Goal: Check status

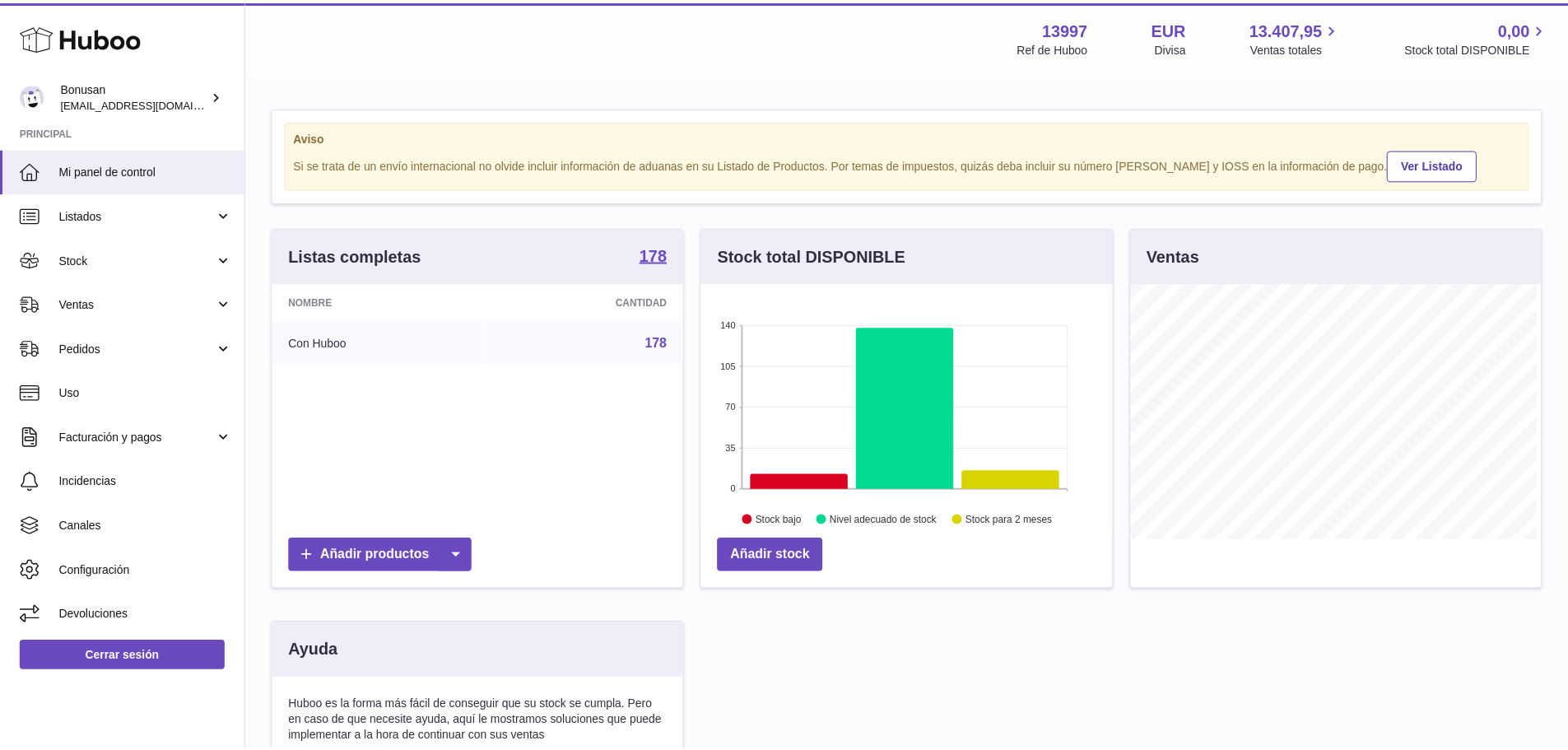
scroll to position [257, 414]
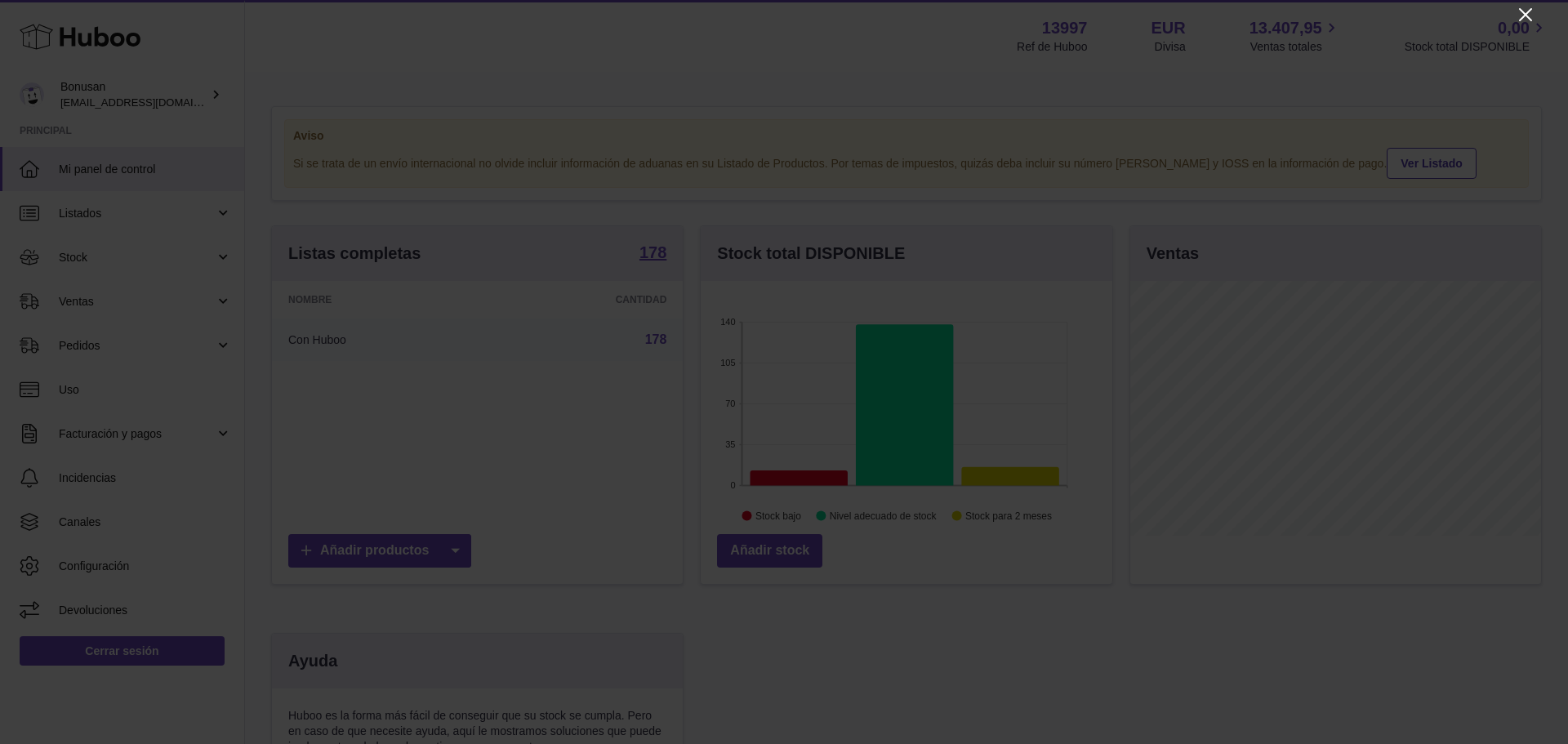
click at [1528, 13] on icon "Close" at bounding box center [1525, 15] width 19 height 19
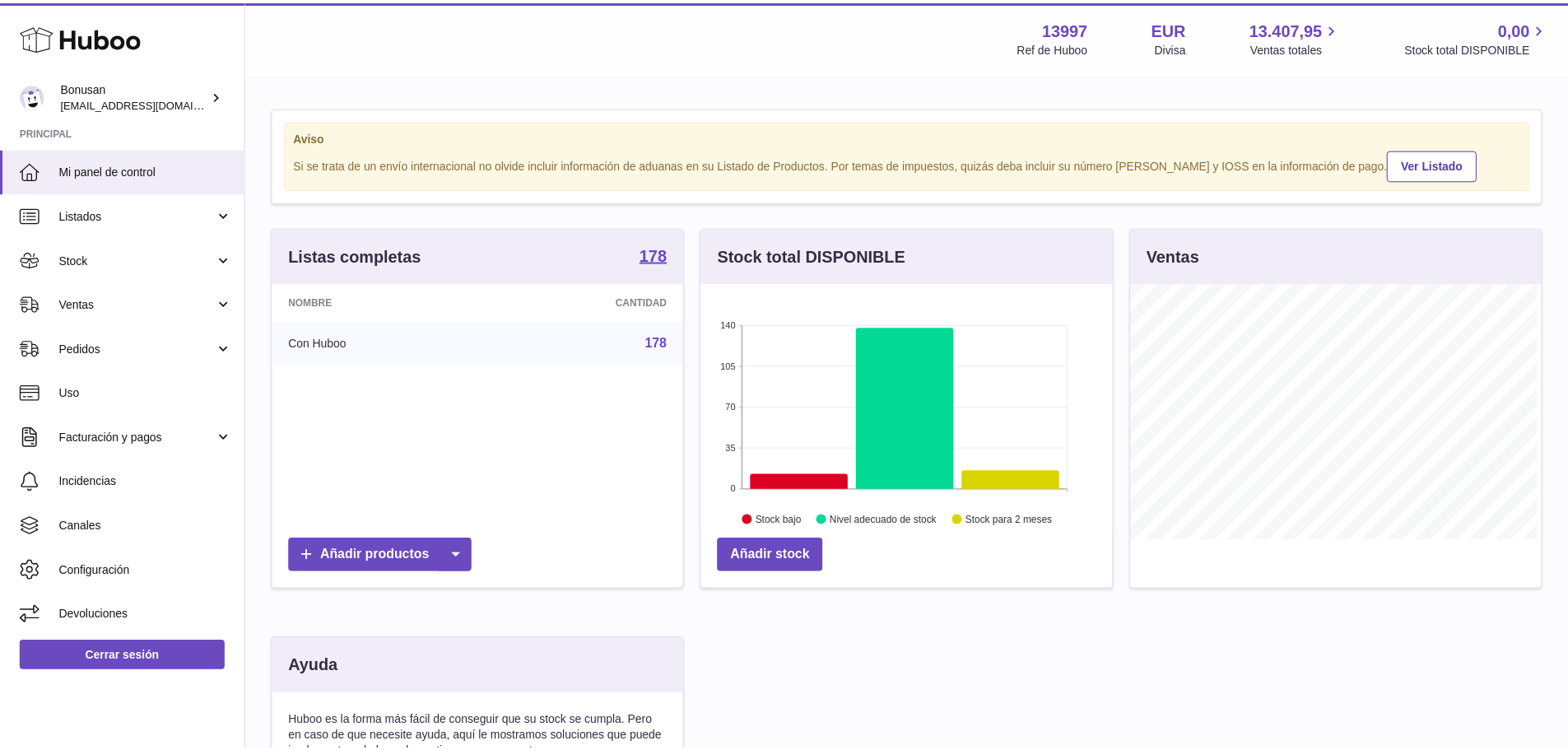
scroll to position [822668, 822654]
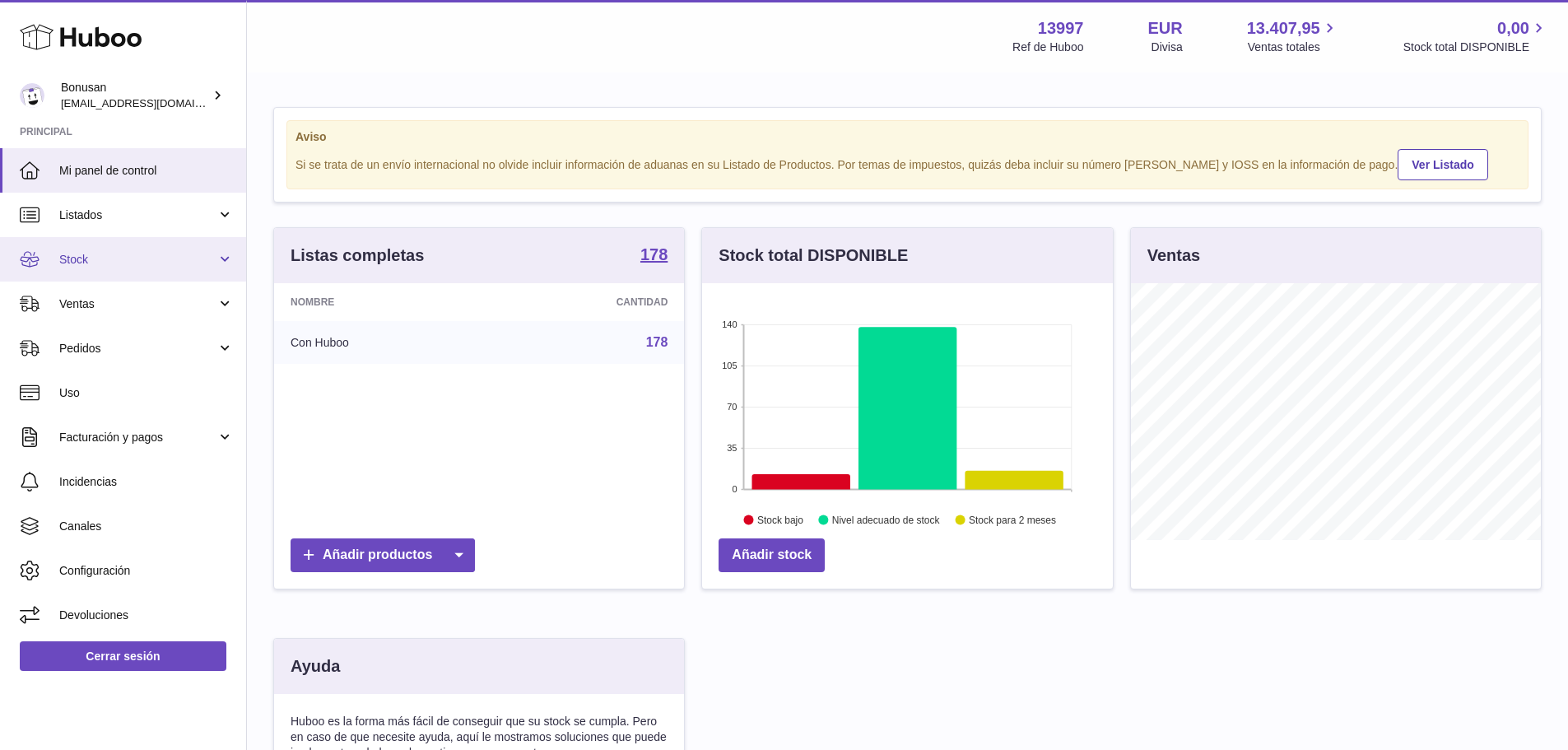
click at [69, 257] on span "Stock" at bounding box center [137, 260] width 157 height 16
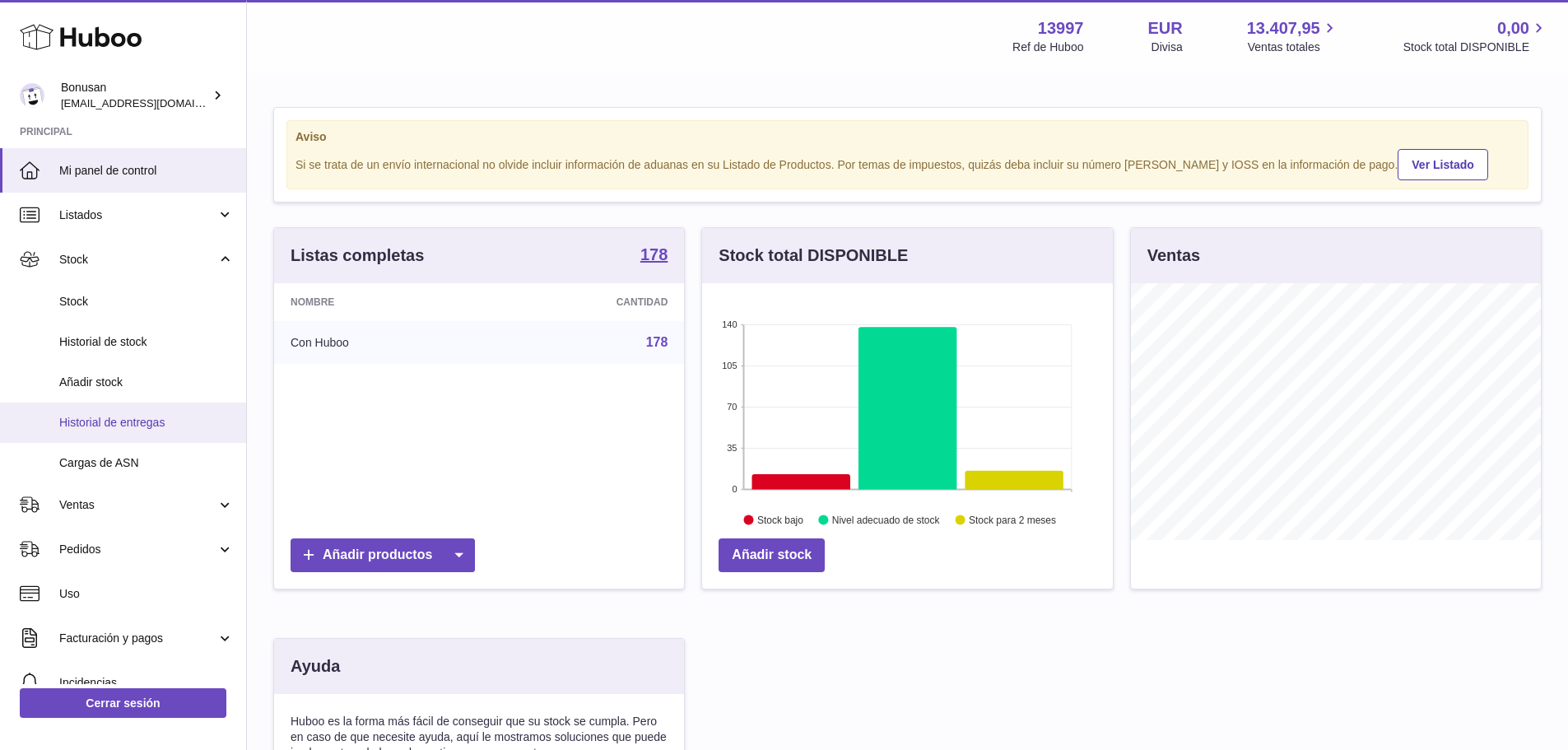
click at [153, 421] on span "Historial de entregas" at bounding box center [146, 422] width 175 height 16
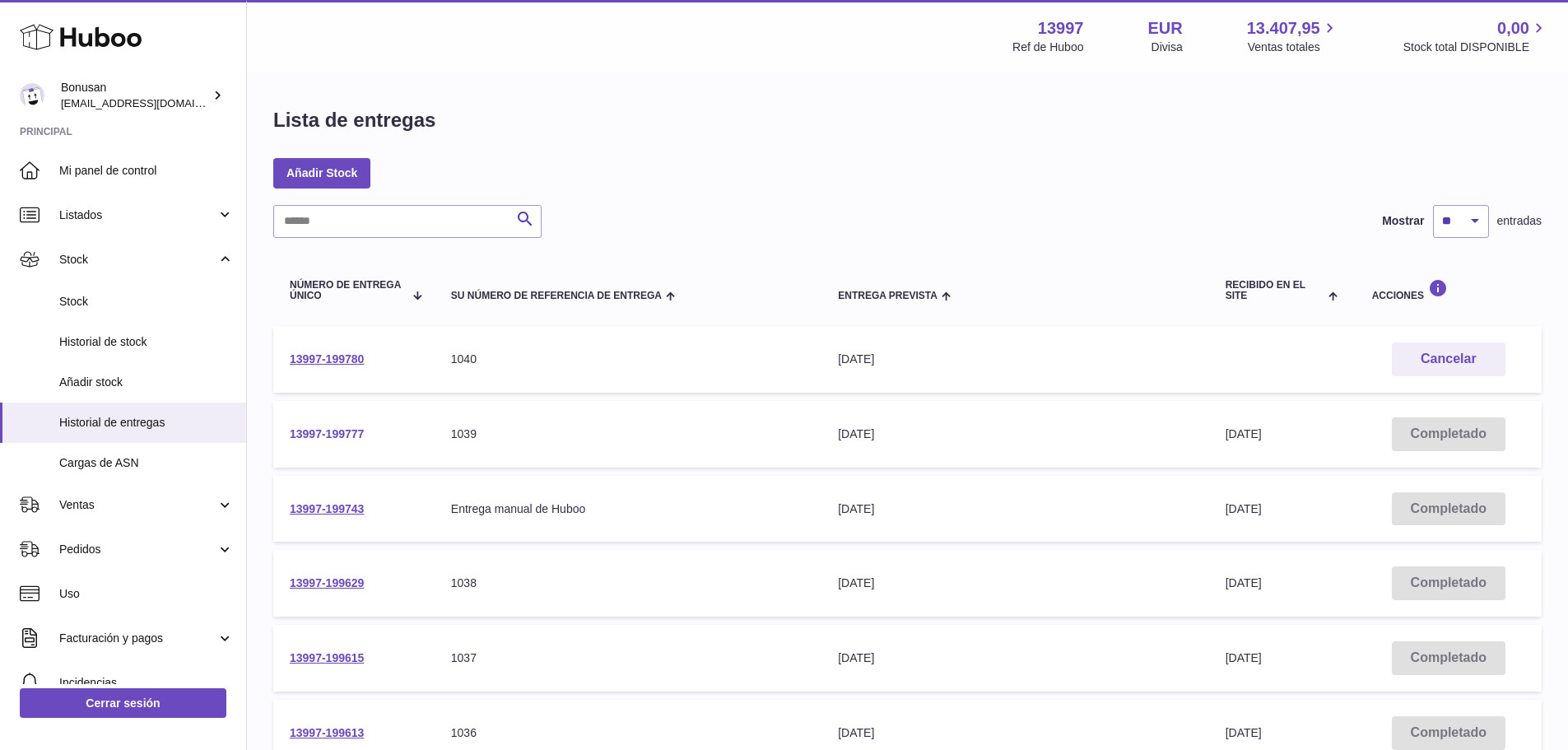
click at [332, 436] on link "13997-199777" at bounding box center [326, 433] width 74 height 13
